Goal: Task Accomplishment & Management: Use online tool/utility

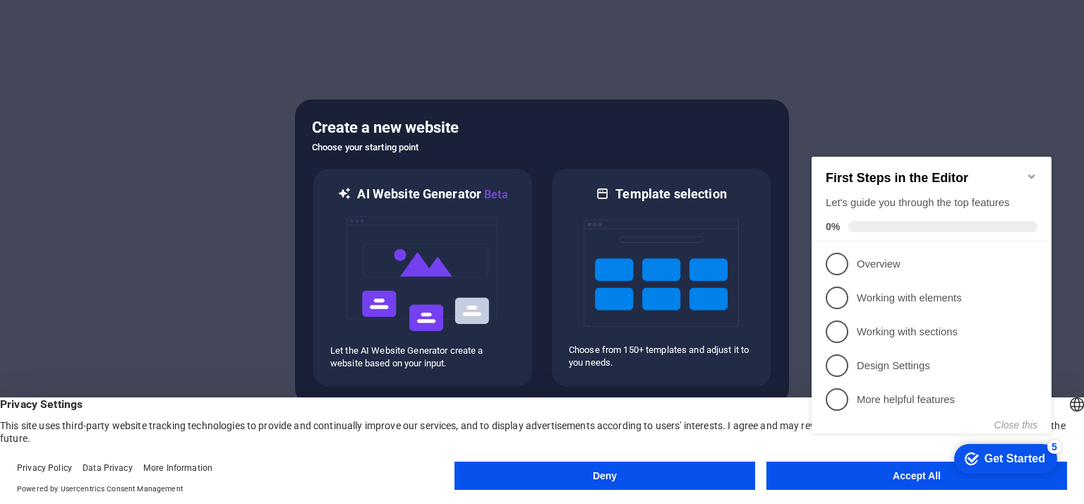
click at [889, 474] on div "checkmark Get Started 5 First Steps in the Editor Let's guide you through the t…" at bounding box center [934, 308] width 257 height 344
click at [833, 476] on div "checkmark Get Started 5 First Steps in the Editor Let's guide you through the t…" at bounding box center [934, 308] width 257 height 344
click at [949, 479] on html "checkmark Get Started 5 First Steps in the Editor Let's guide you through the t…" at bounding box center [934, 308] width 257 height 344
drag, startPoint x: 1084, startPoint y: 330, endPoint x: 1065, endPoint y: 412, distance: 84.6
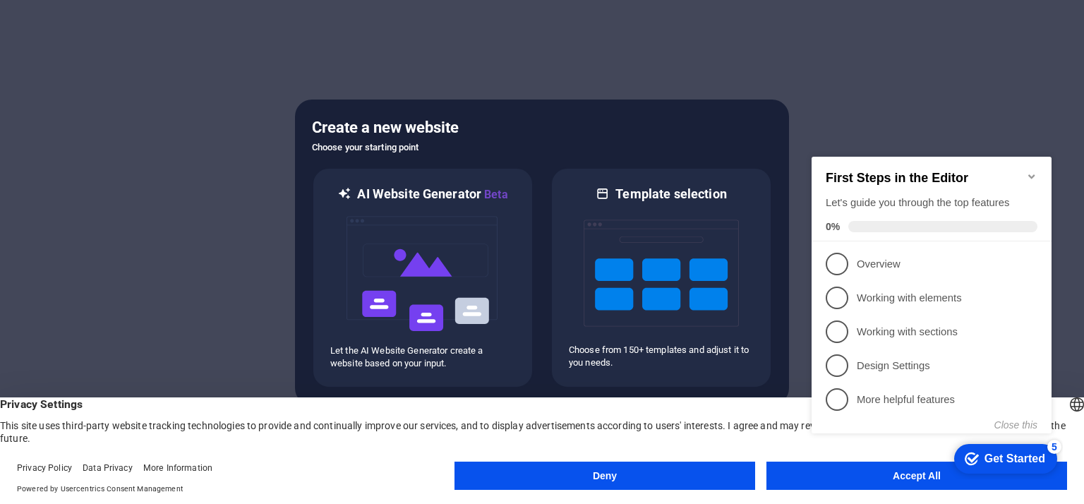
click at [1084, 400] on body "perfectmultimedia.com.my Press [Backspace] to ditch an element you don't need a…" at bounding box center [542, 252] width 1084 height 504
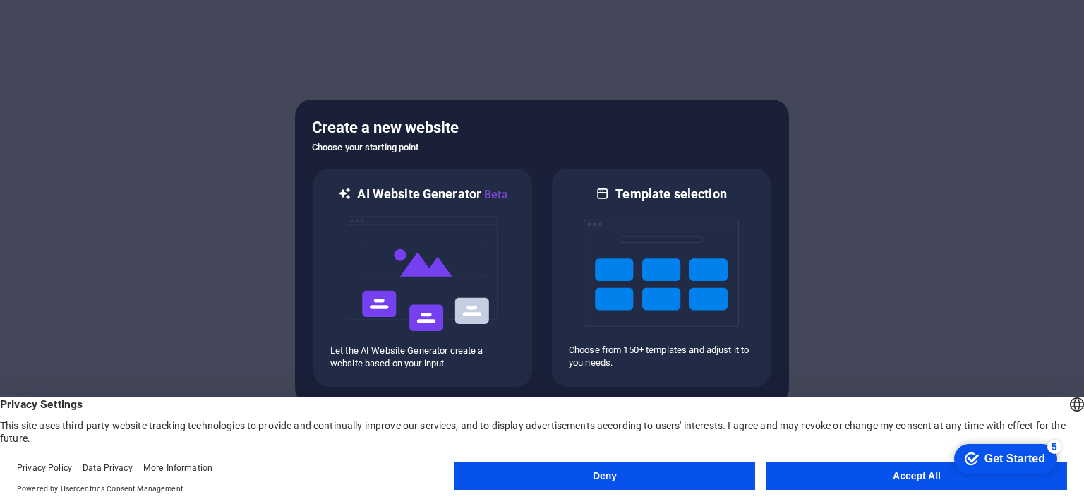
drag, startPoint x: 1060, startPoint y: 774, endPoint x: 1876, endPoint y: 906, distance: 826.6
click at [943, 472] on html "checkmark Get Started 5 First Steps in the Editor Let's guide you through the t…" at bounding box center [1003, 458] width 120 height 42
click at [848, 479] on button "Accept All" at bounding box center [917, 476] width 301 height 28
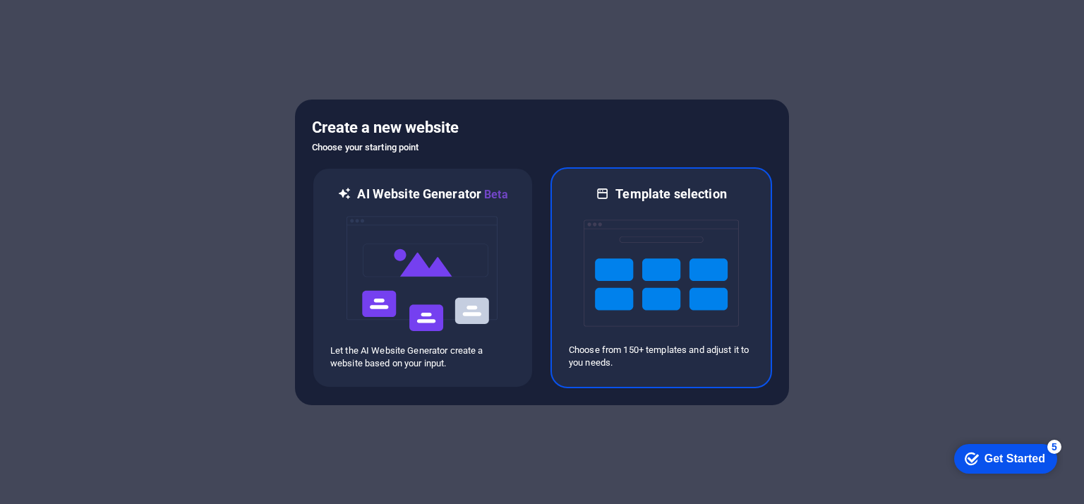
click at [695, 276] on img at bounding box center [661, 273] width 155 height 141
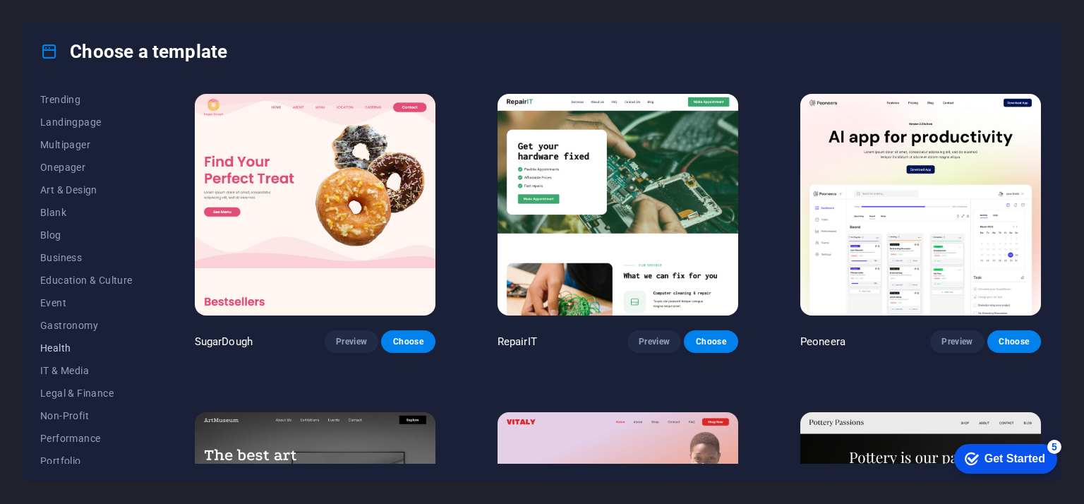
scroll to position [141, 0]
click at [76, 301] on span "IT & Media" at bounding box center [86, 299] width 92 height 11
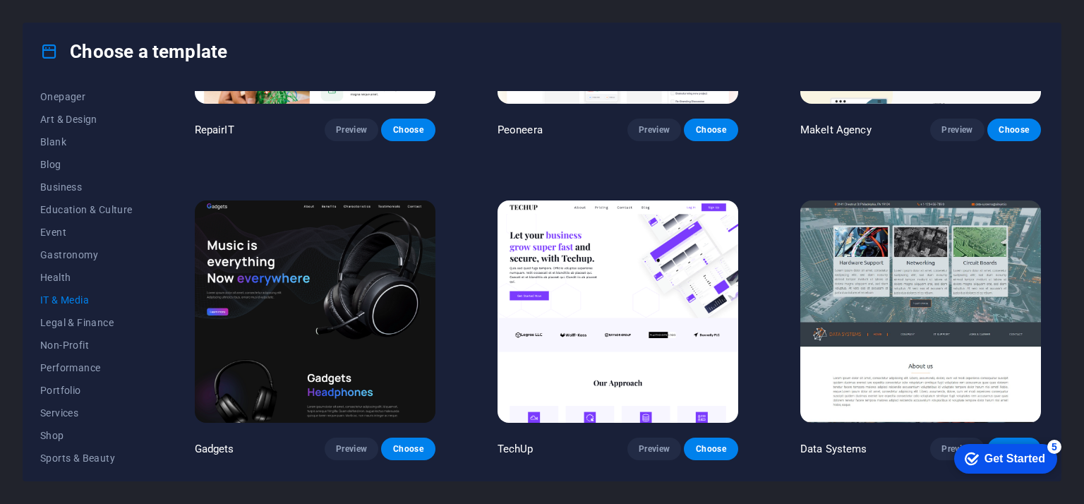
scroll to position [419, 0]
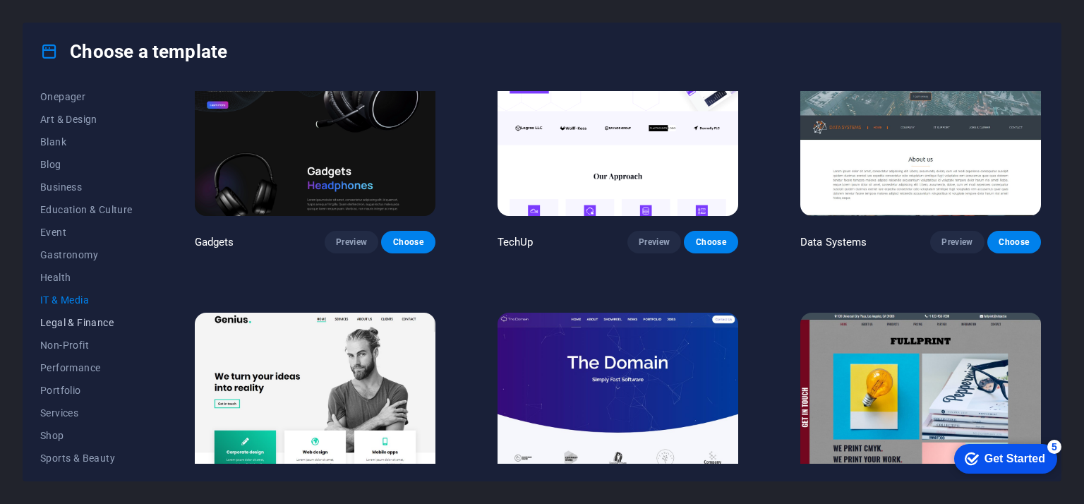
click at [85, 324] on span "Legal & Finance" at bounding box center [86, 322] width 92 height 11
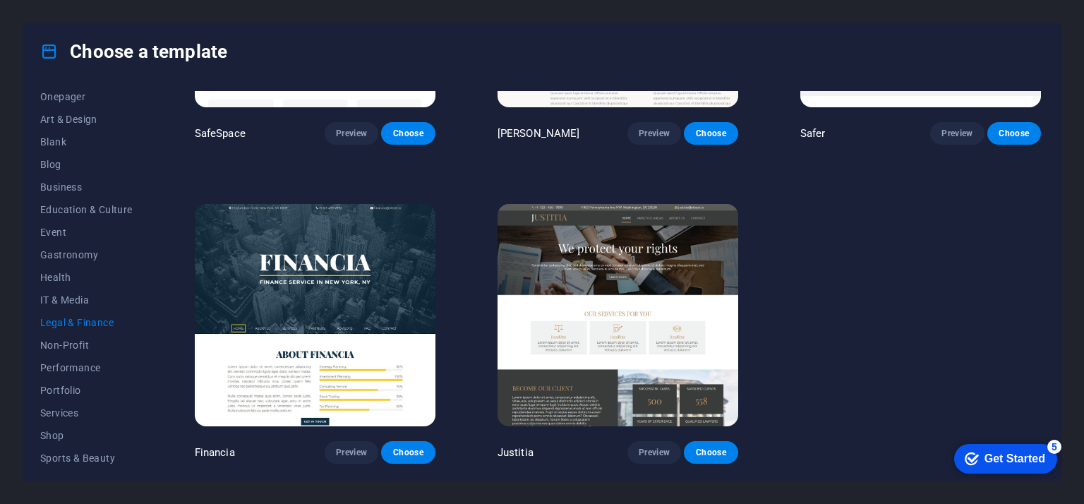
scroll to position [0, 0]
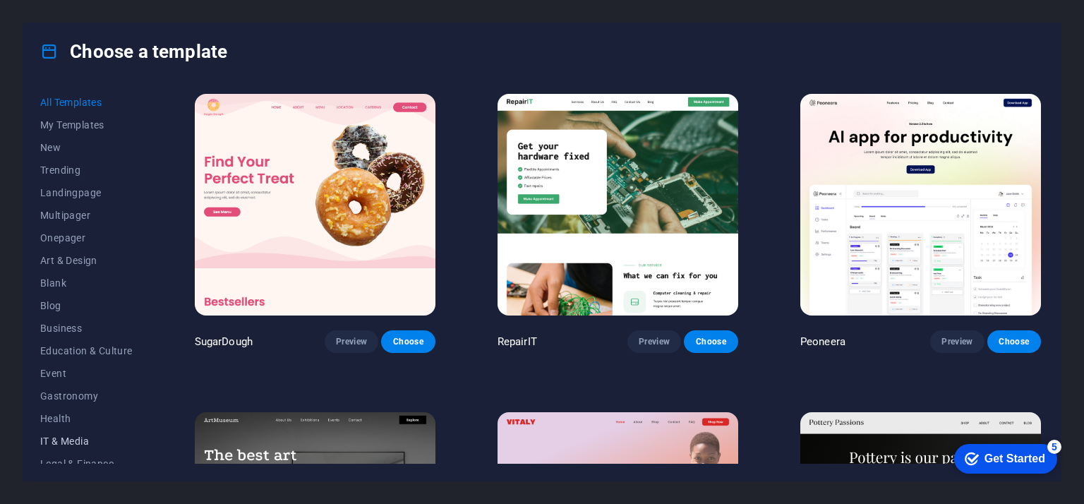
click at [52, 437] on span "IT & Media" at bounding box center [86, 441] width 92 height 11
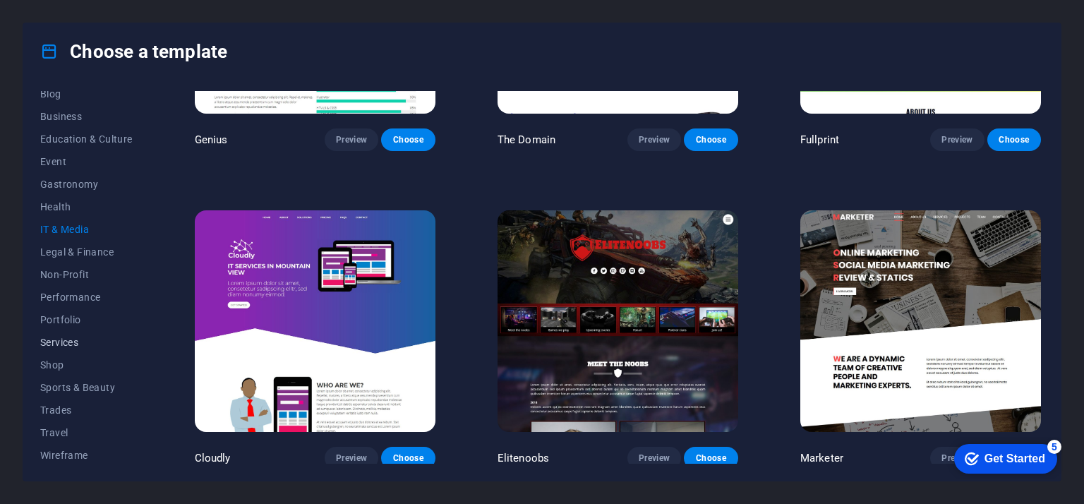
scroll to position [215, 0]
click at [76, 337] on span "Services" at bounding box center [86, 339] width 92 height 11
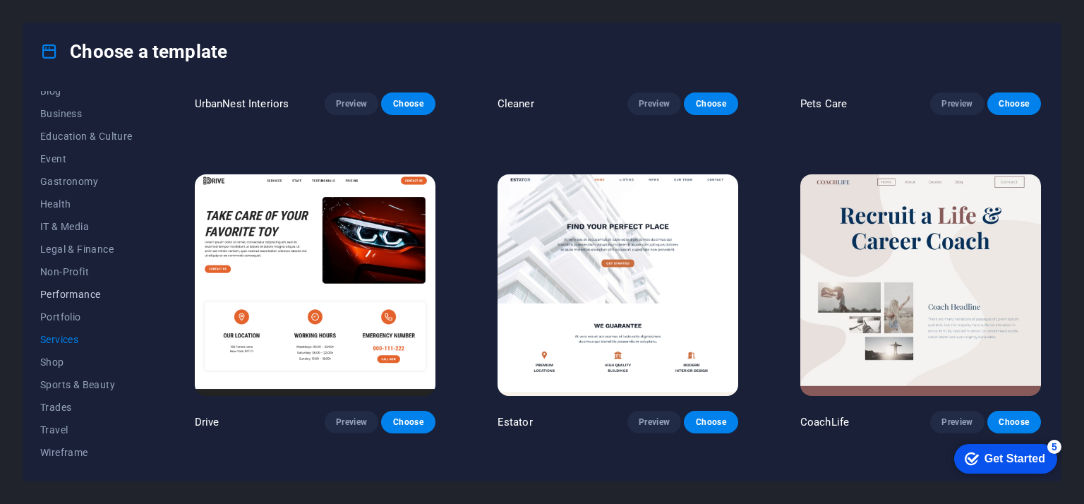
scroll to position [73, 0]
click at [71, 364] on span "IT & Media" at bounding box center [86, 367] width 92 height 11
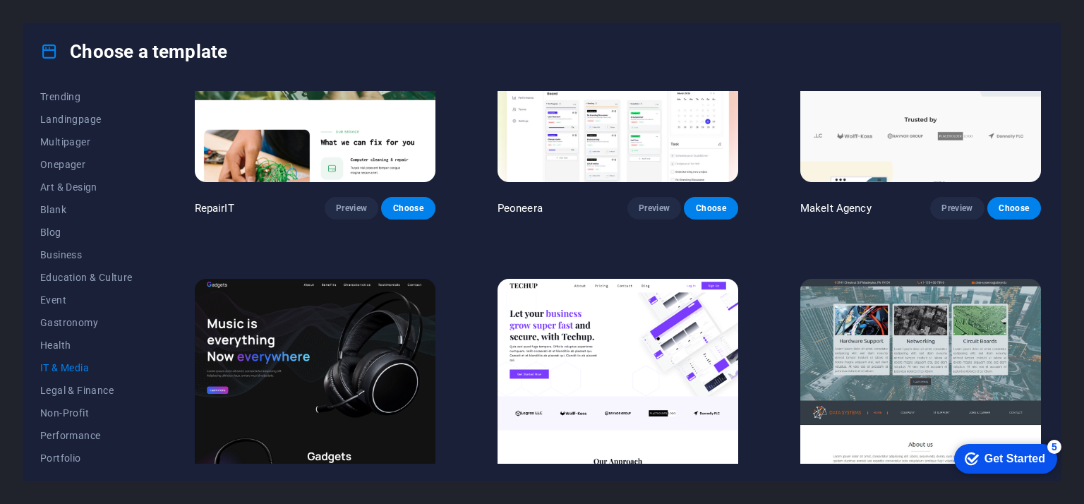
scroll to position [0, 0]
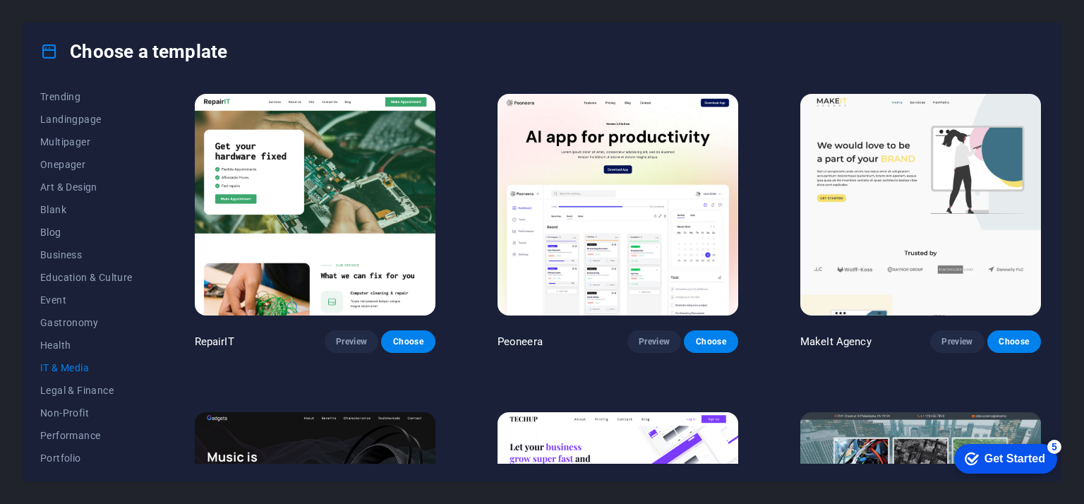
click at [916, 216] on img at bounding box center [920, 205] width 241 height 222
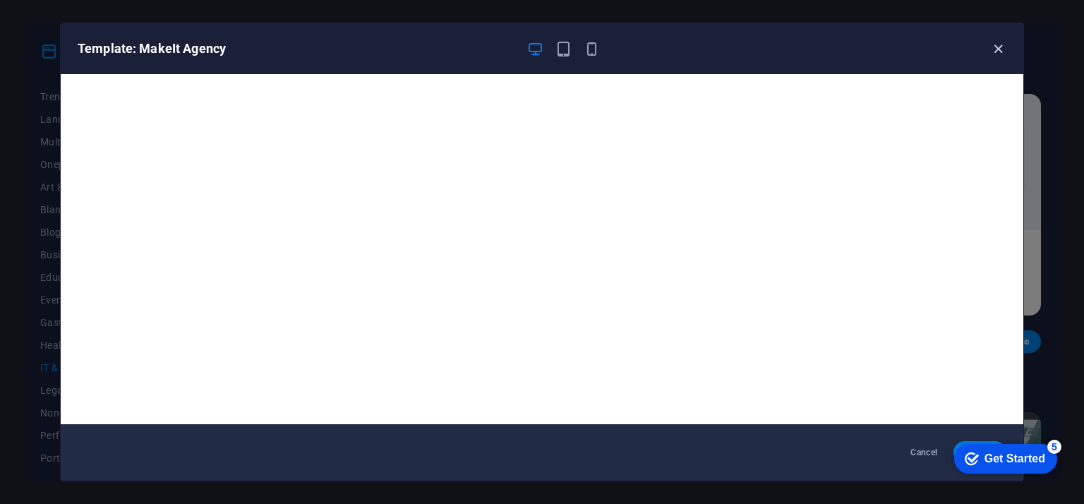
click at [997, 47] on icon "button" at bounding box center [998, 49] width 16 height 16
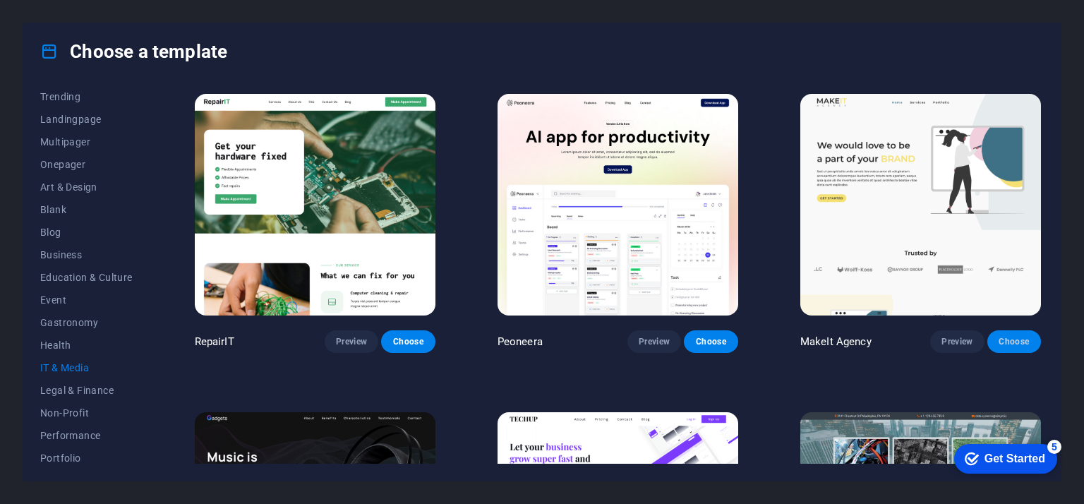
click at [1007, 341] on span "Choose" at bounding box center [1014, 341] width 31 height 11
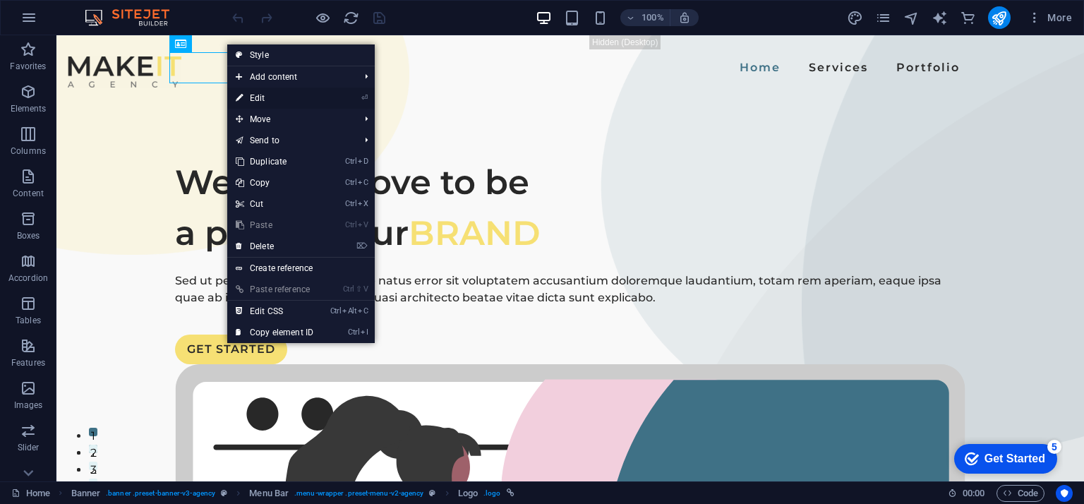
click at [263, 95] on link "⏎ Edit" at bounding box center [274, 98] width 95 height 21
select select "px"
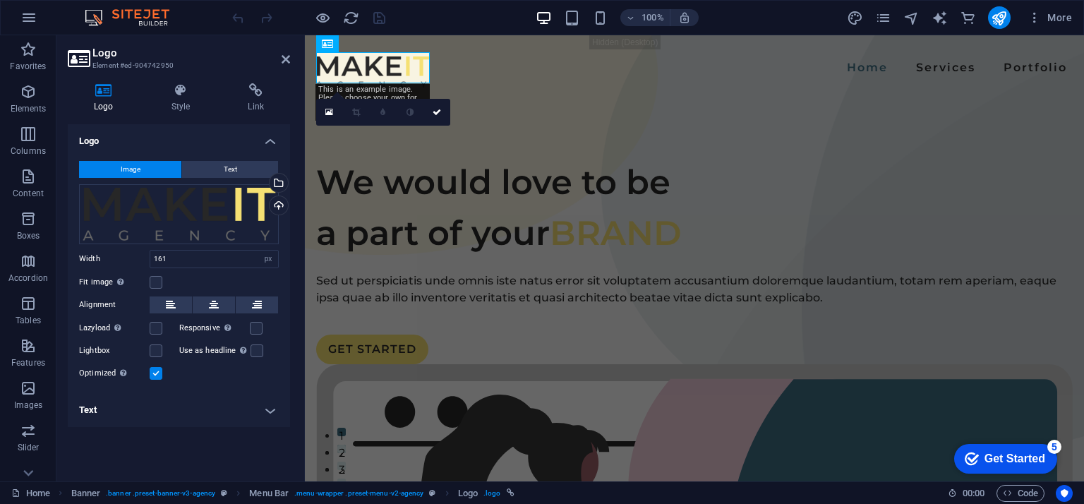
click at [280, 51] on h2 "Logo" at bounding box center [191, 53] width 198 height 13
click at [282, 59] on icon at bounding box center [286, 59] width 8 height 11
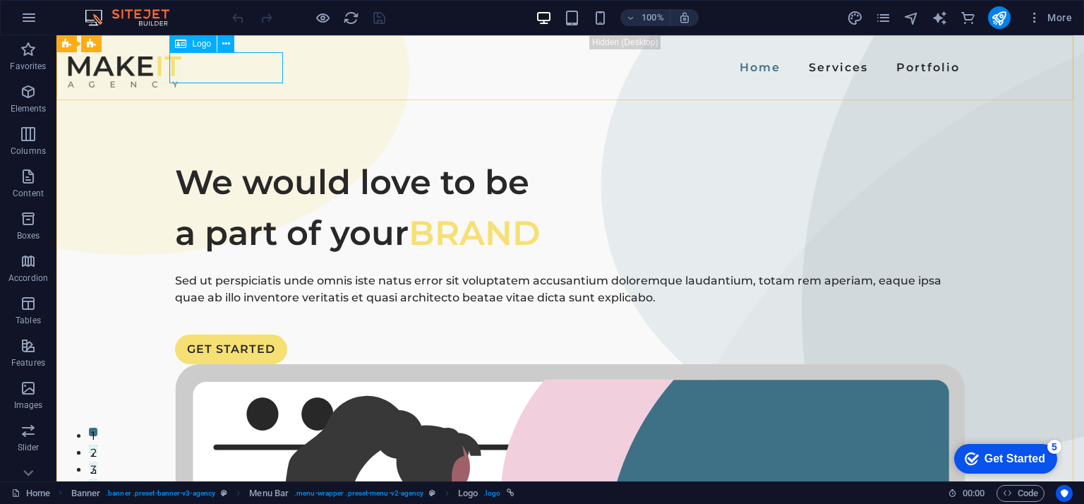
click at [181, 73] on div at bounding box center [125, 71] width 114 height 31
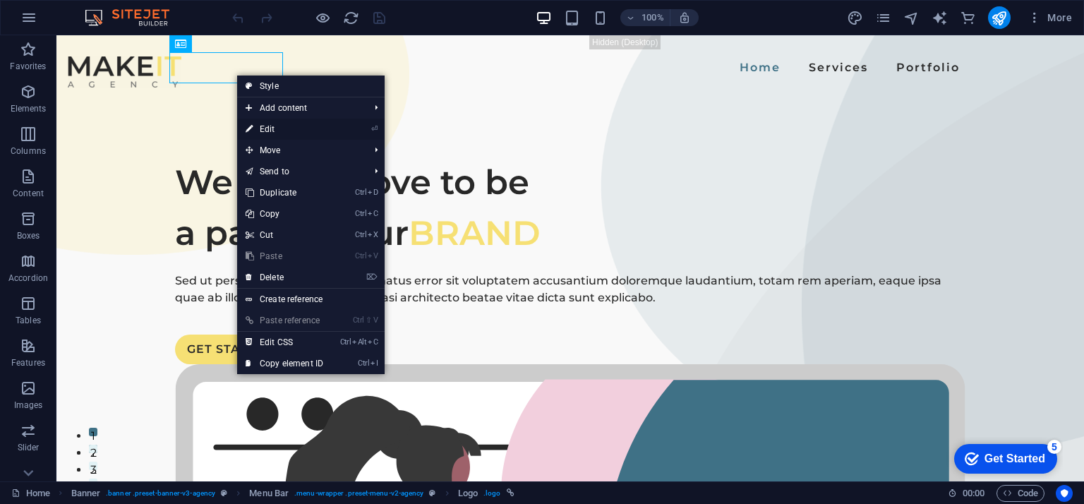
click at [282, 124] on link "⏎ Edit" at bounding box center [284, 129] width 95 height 21
select select "px"
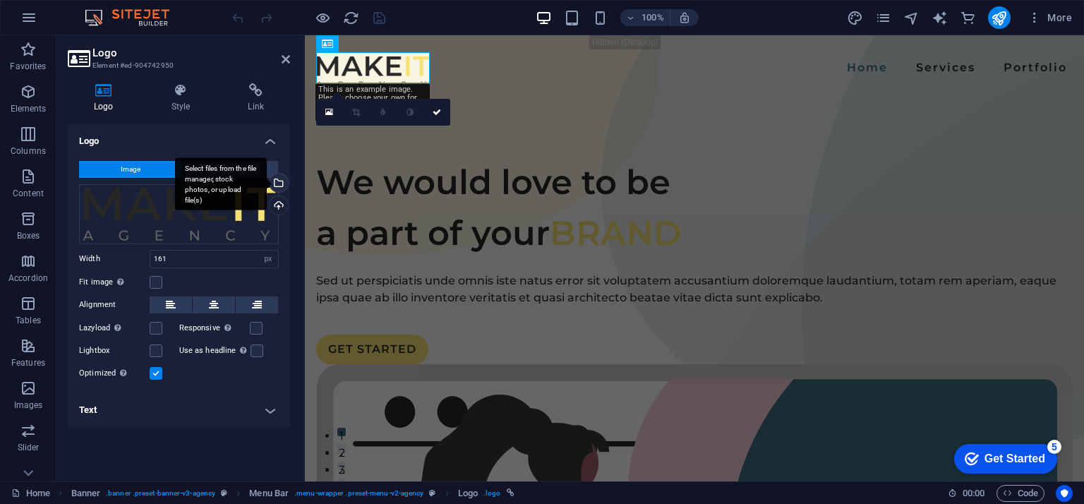
click at [285, 184] on div "Select files from the file manager, stock photos, or upload file(s)" at bounding box center [277, 184] width 21 height 21
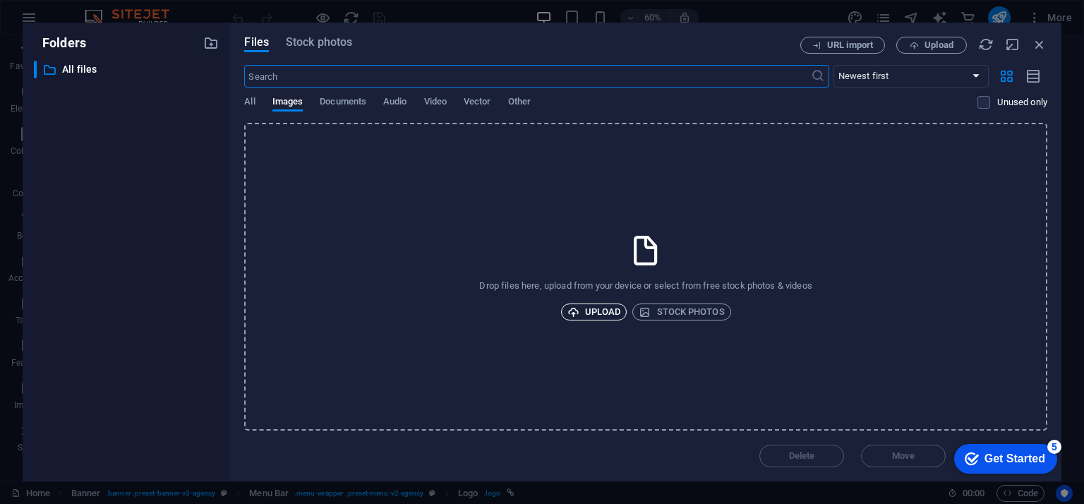
click at [587, 304] on span "Upload" at bounding box center [595, 312] width 54 height 17
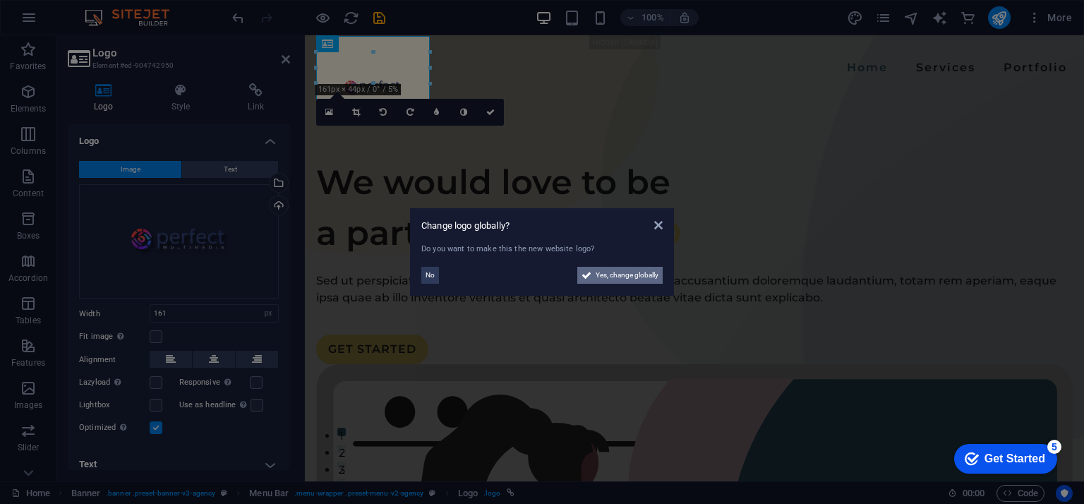
click at [635, 276] on span "Yes, change globally" at bounding box center [627, 275] width 63 height 17
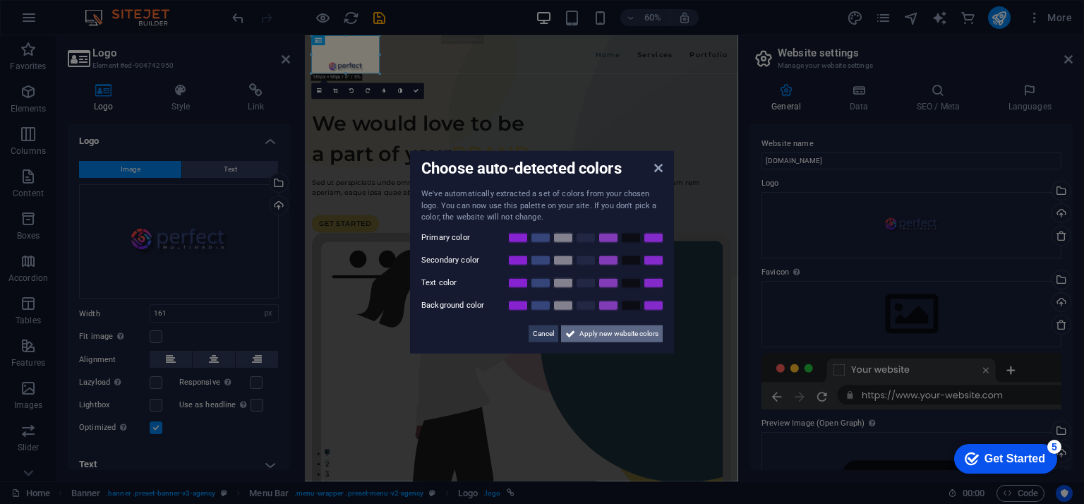
click at [638, 334] on span "Apply new website colors" at bounding box center [619, 333] width 79 height 17
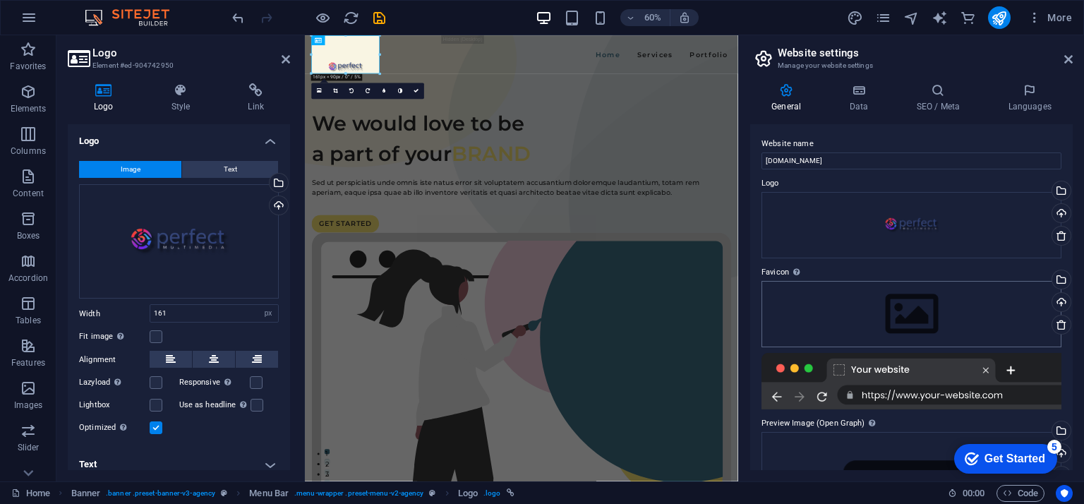
scroll to position [136, 0]
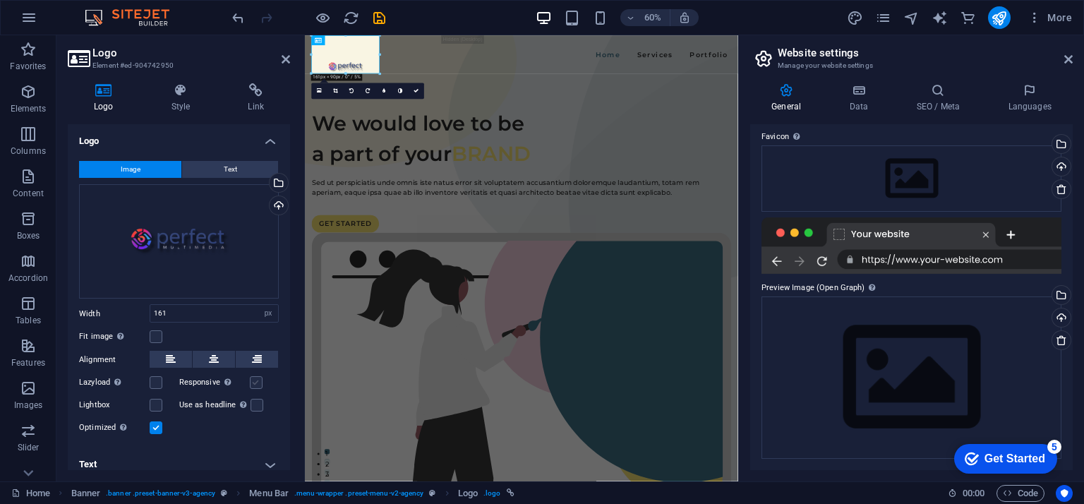
click at [251, 380] on label at bounding box center [256, 382] width 13 height 13
click at [0, 0] on input "Responsive Automatically load retina image and smartphone optimized sizes." at bounding box center [0, 0] width 0 height 0
click at [160, 380] on label at bounding box center [156, 382] width 13 height 13
click at [0, 0] on input "Lazyload Loading images after the page loads improves page speed." at bounding box center [0, 0] width 0 height 0
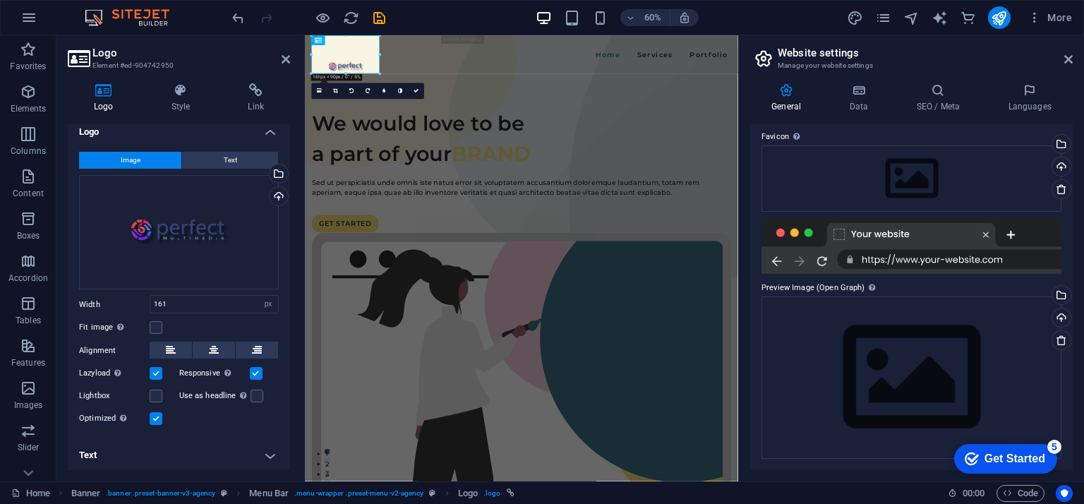
scroll to position [0, 0]
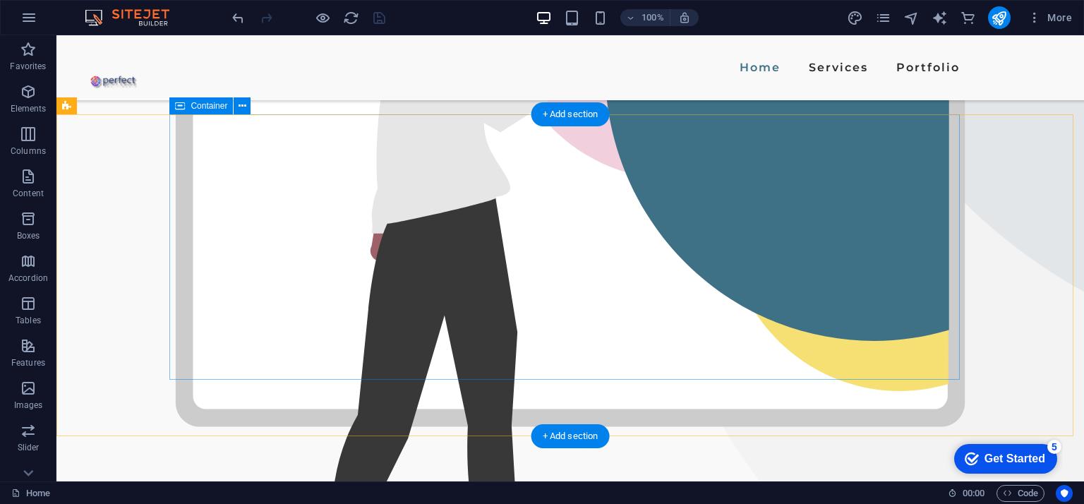
scroll to position [282, 0]
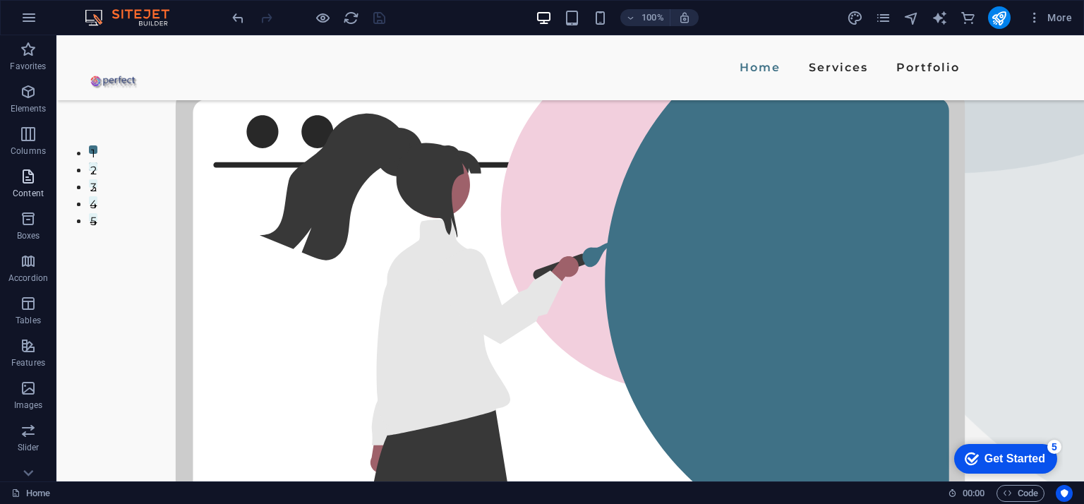
click at [29, 176] on icon "button" at bounding box center [28, 176] width 17 height 17
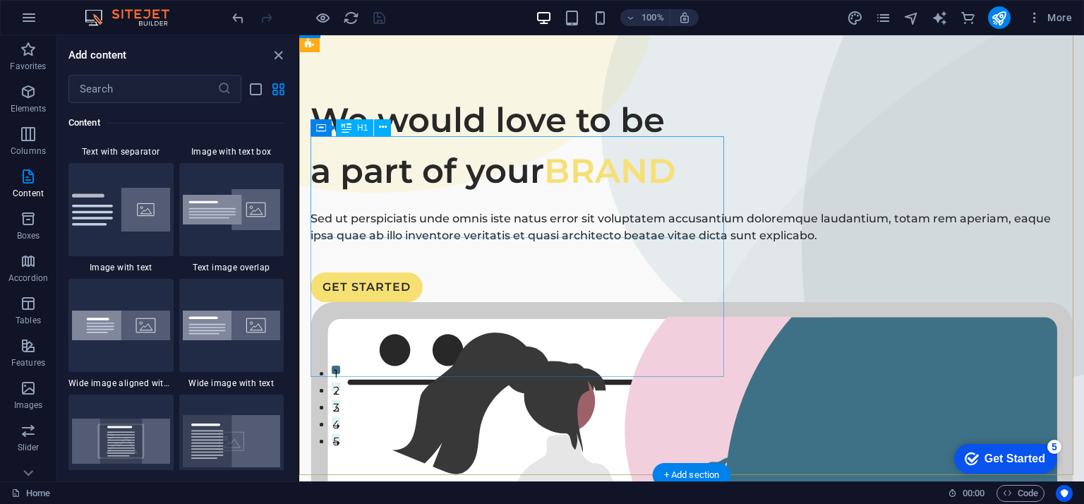
scroll to position [0, 0]
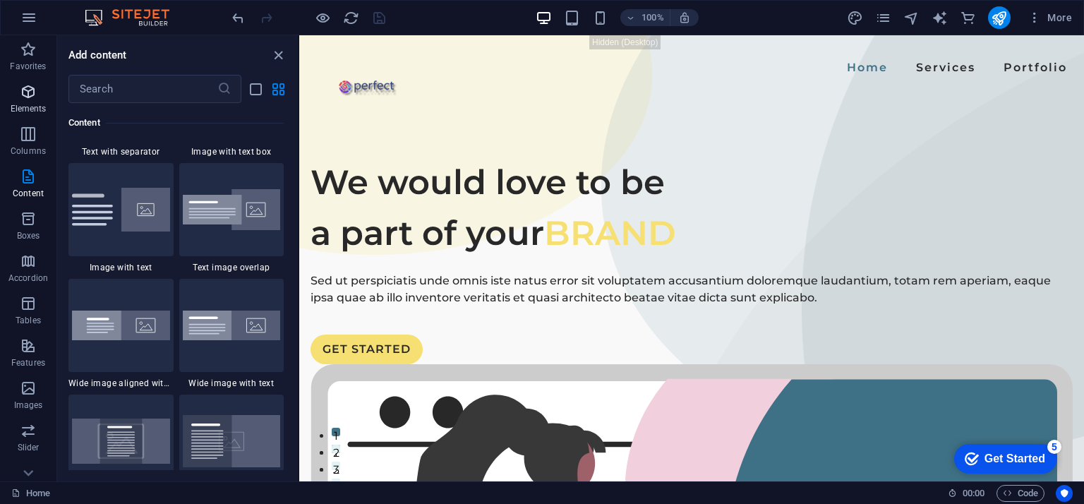
click at [23, 89] on icon "button" at bounding box center [28, 91] width 17 height 17
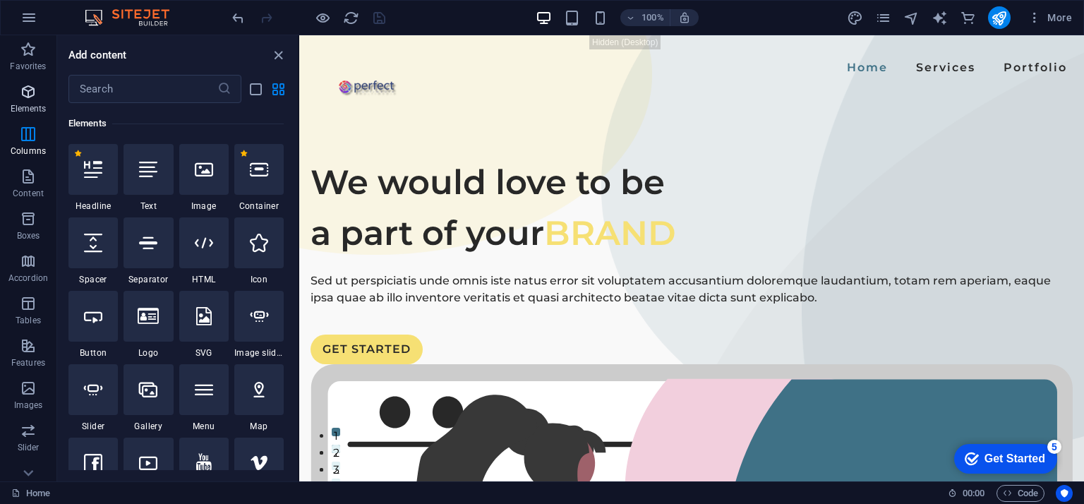
scroll to position [150, 0]
click at [94, 178] on div at bounding box center [92, 169] width 49 height 51
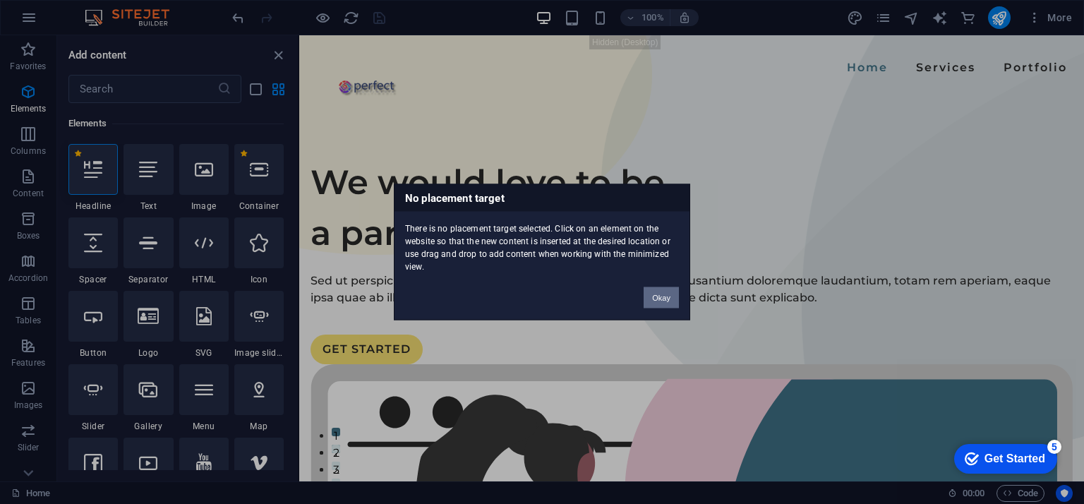
click at [669, 301] on button "Okay" at bounding box center [661, 297] width 35 height 21
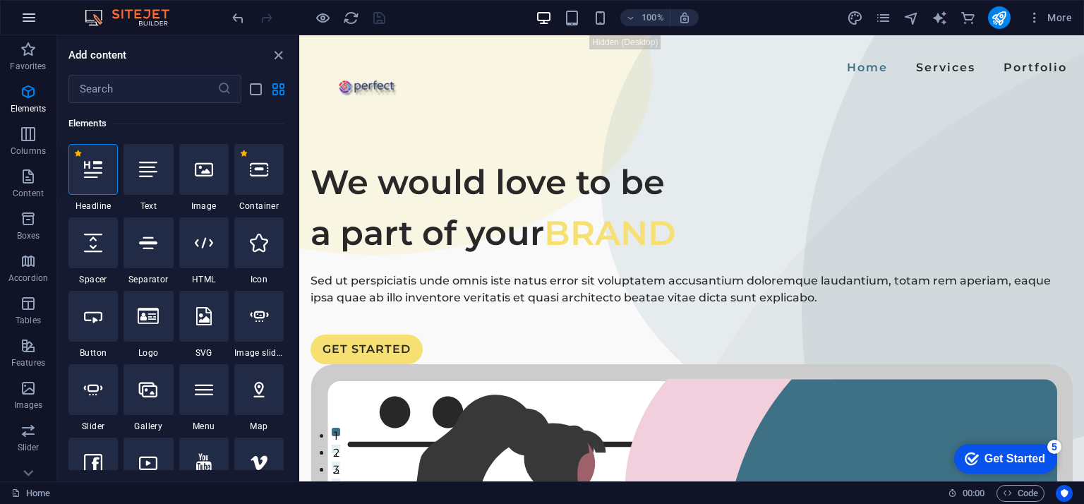
click at [26, 15] on icon "button" at bounding box center [28, 17] width 17 height 17
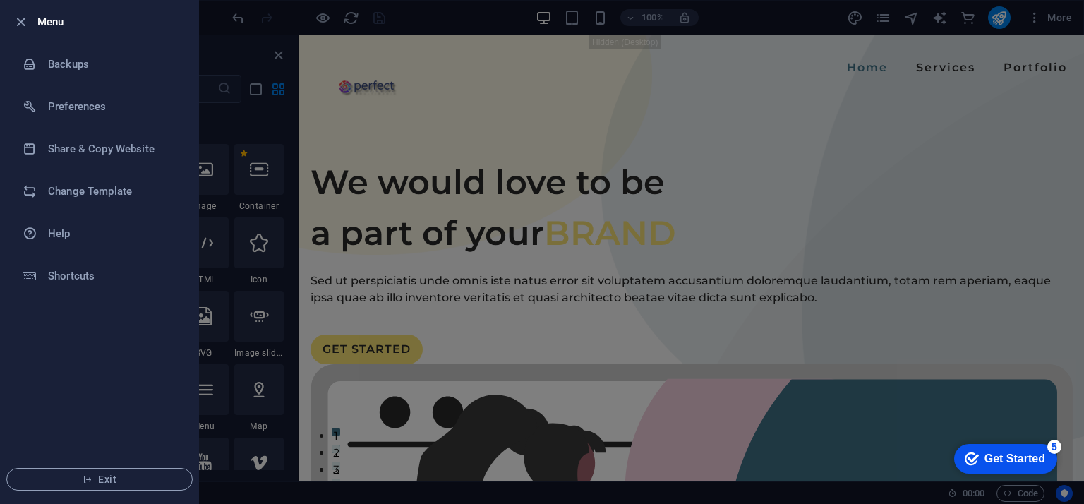
click at [447, 13] on div at bounding box center [542, 252] width 1084 height 504
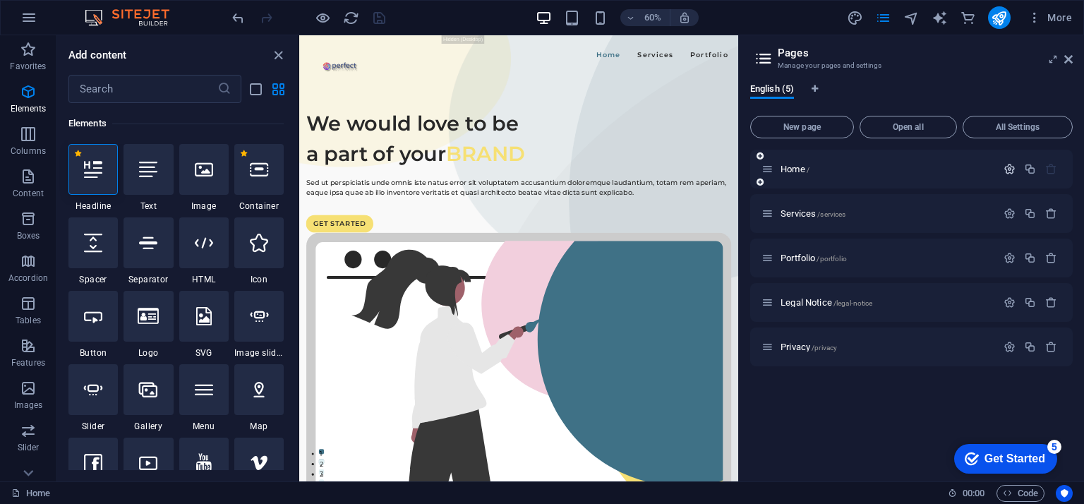
click at [1014, 169] on icon "button" at bounding box center [1010, 169] width 12 height 12
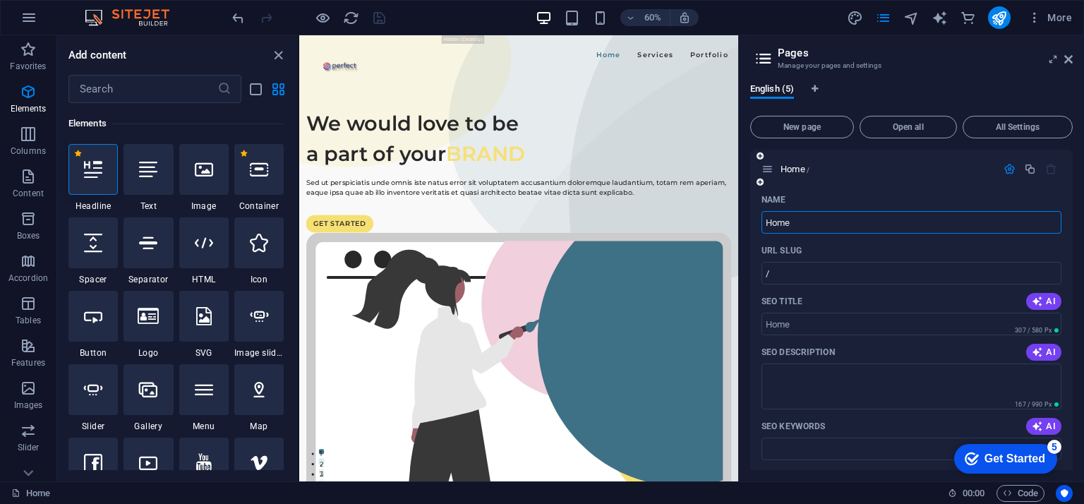
click at [1007, 167] on icon "button" at bounding box center [1010, 169] width 12 height 12
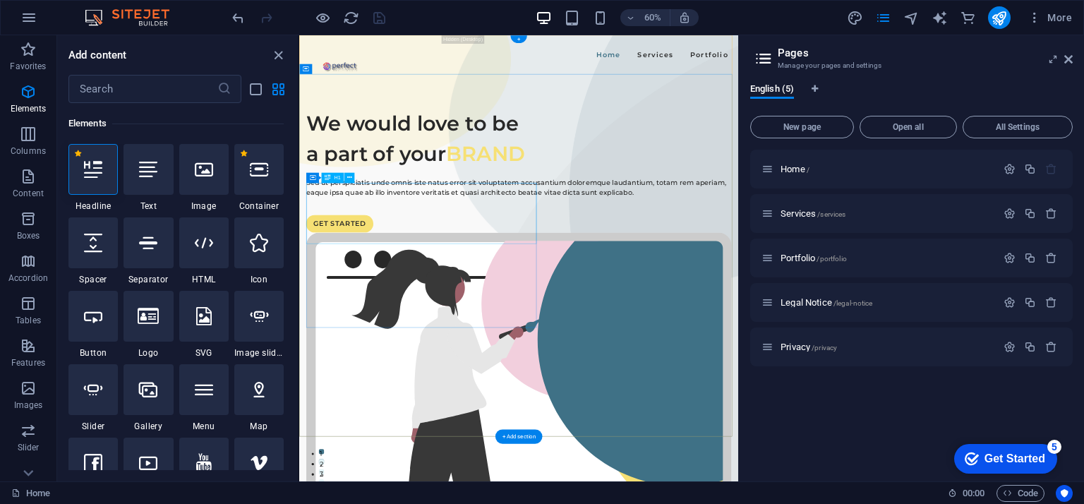
click at [413, 258] on div "We would love to be a part of your BRAND" at bounding box center [665, 208] width 709 height 102
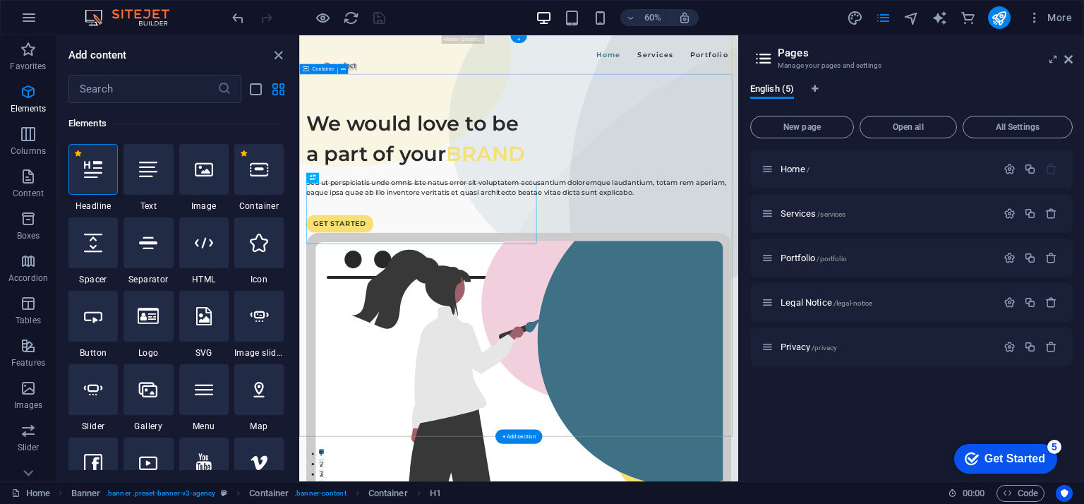
click at [508, 56] on div "Home Services Portfolio" at bounding box center [665, 67] width 732 height 65
click at [481, 76] on div "Home Services Portfolio" at bounding box center [665, 67] width 732 height 65
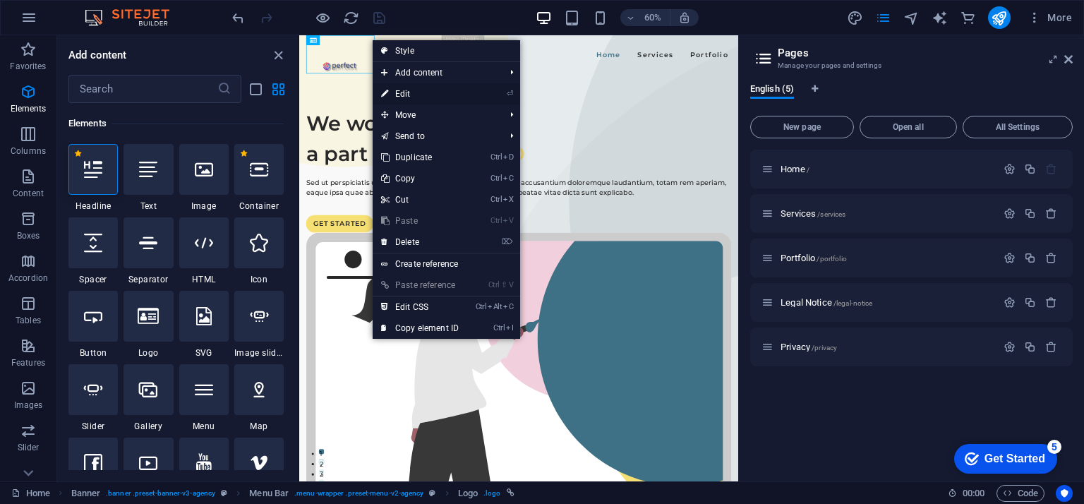
click at [414, 88] on link "⏎ Edit" at bounding box center [420, 93] width 95 height 21
select select "px"
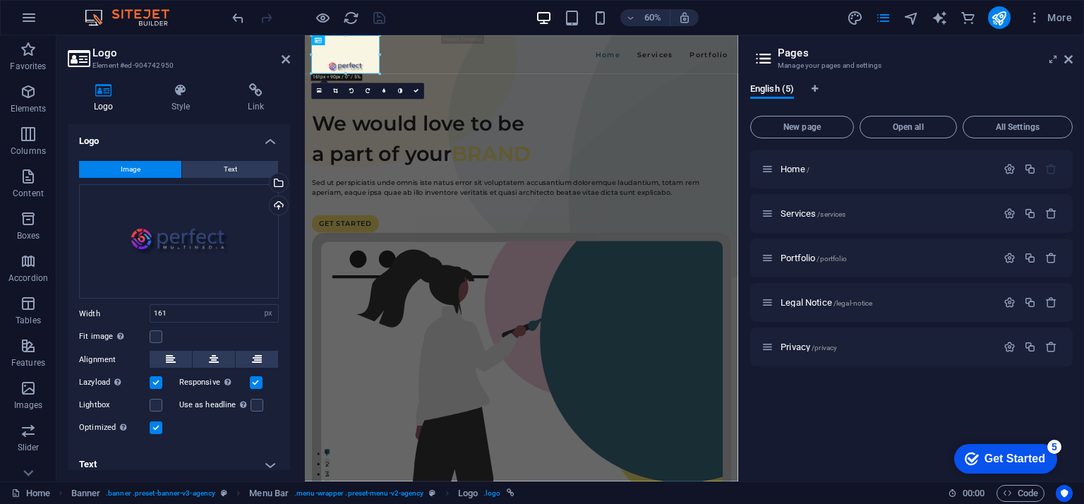
scroll to position [9, 0]
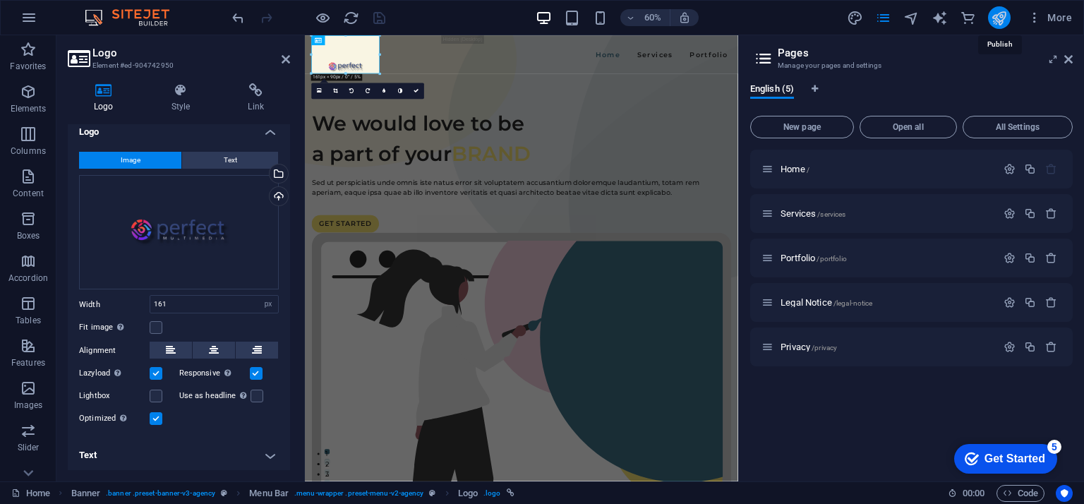
click at [1003, 19] on icon "publish" at bounding box center [999, 18] width 16 height 16
